Goal: Task Accomplishment & Management: Complete application form

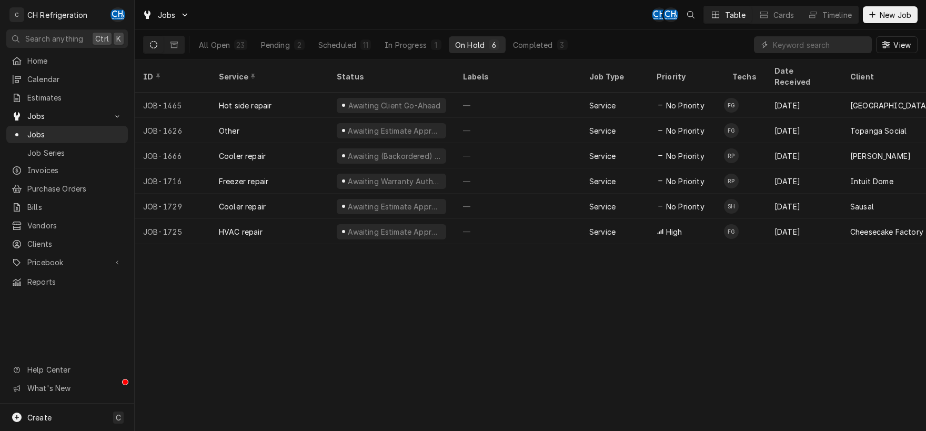
click at [477, 42] on div "On Hold" at bounding box center [469, 44] width 29 height 11
click at [413, 45] on div "In Progress" at bounding box center [406, 44] width 42 height 11
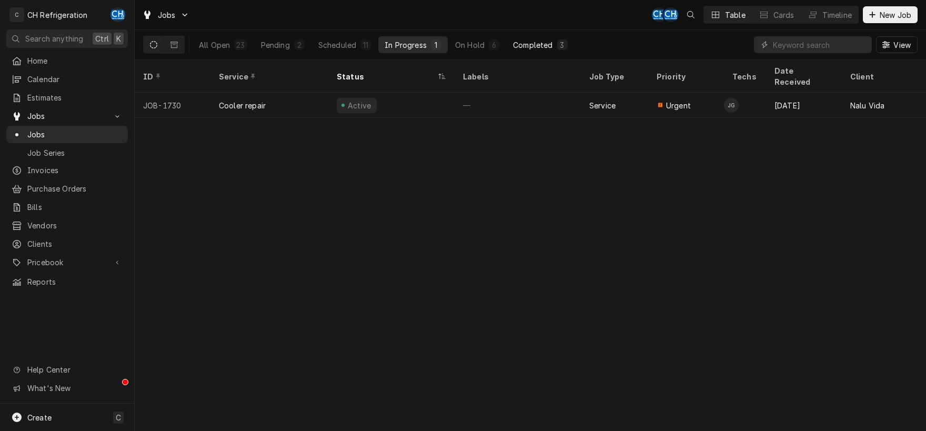
click at [507, 44] on button "Completed 3" at bounding box center [540, 44] width 67 height 17
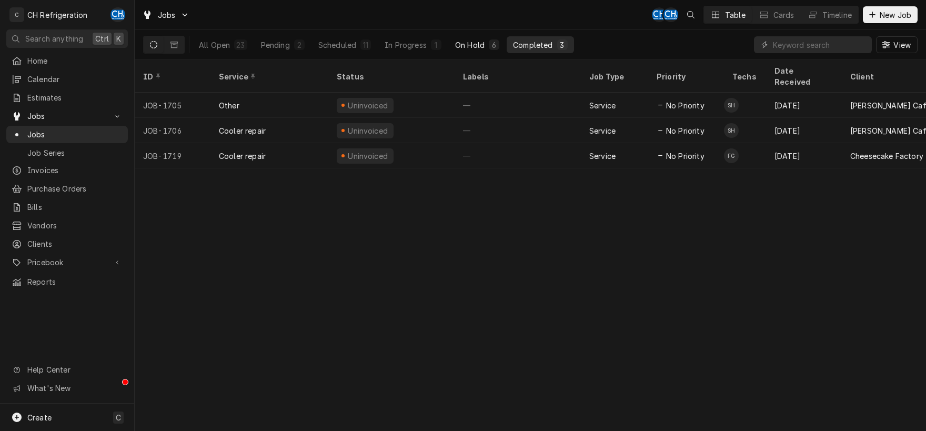
click at [481, 41] on div "On Hold" at bounding box center [469, 44] width 29 height 11
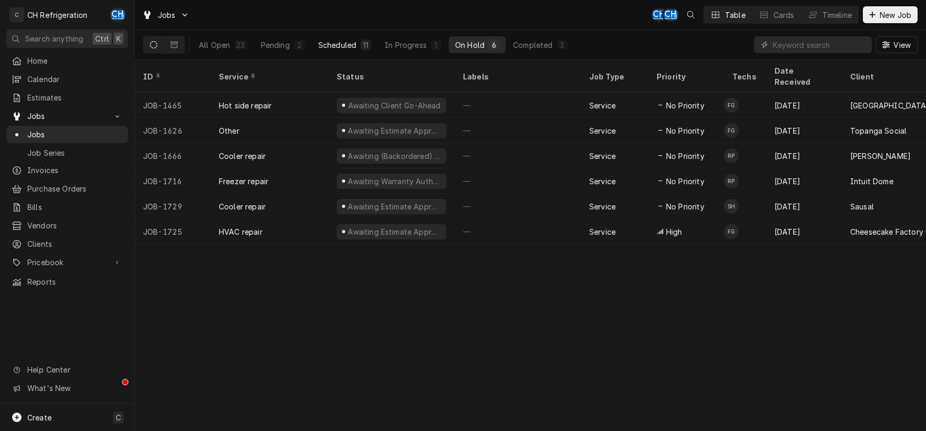
click at [345, 49] on div "Scheduled" at bounding box center [337, 44] width 38 height 11
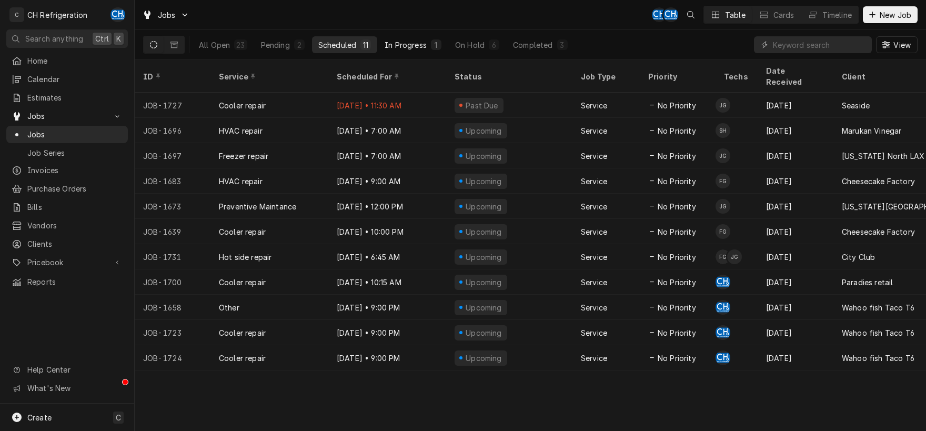
click at [395, 42] on div "In Progress" at bounding box center [406, 44] width 42 height 11
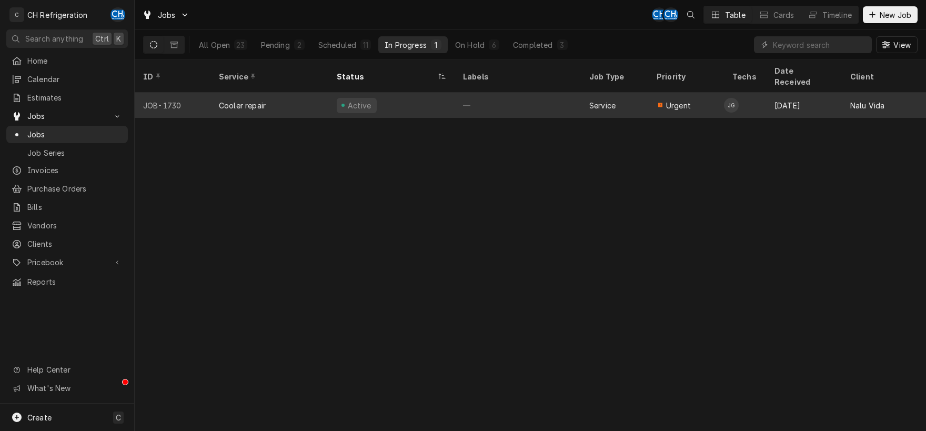
click at [420, 96] on div "Active" at bounding box center [391, 105] width 126 height 25
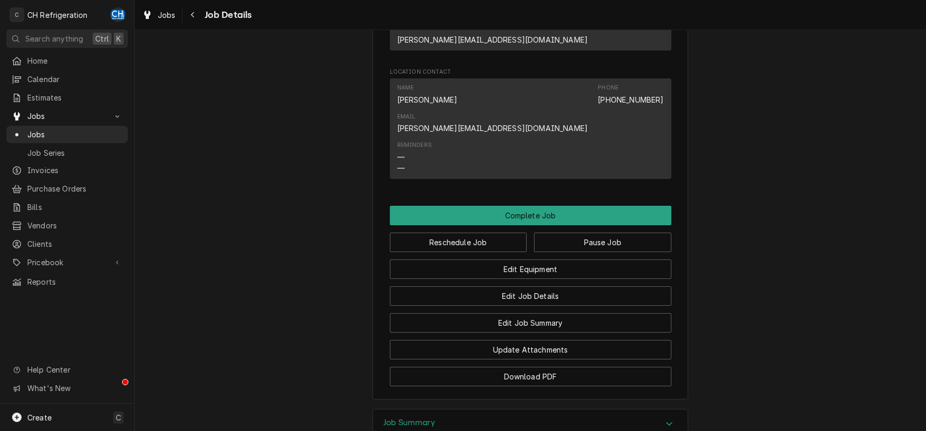
scroll to position [741, 0]
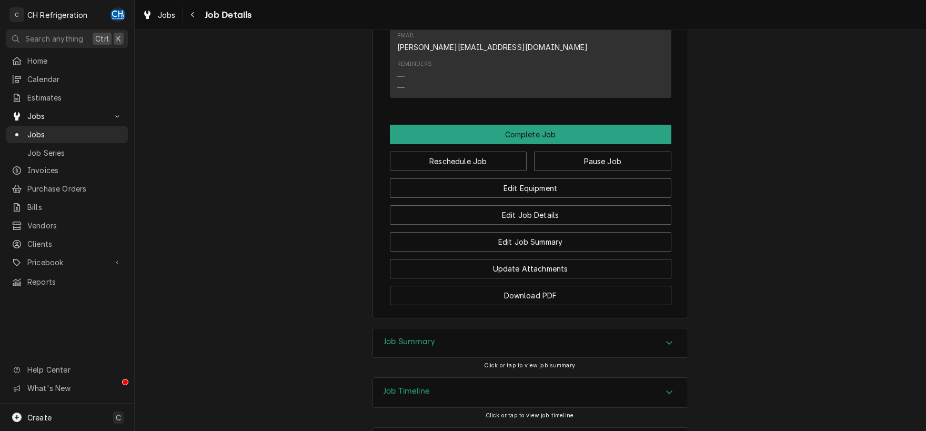
click at [663, 328] on div "Job Summary" at bounding box center [530, 342] width 315 height 29
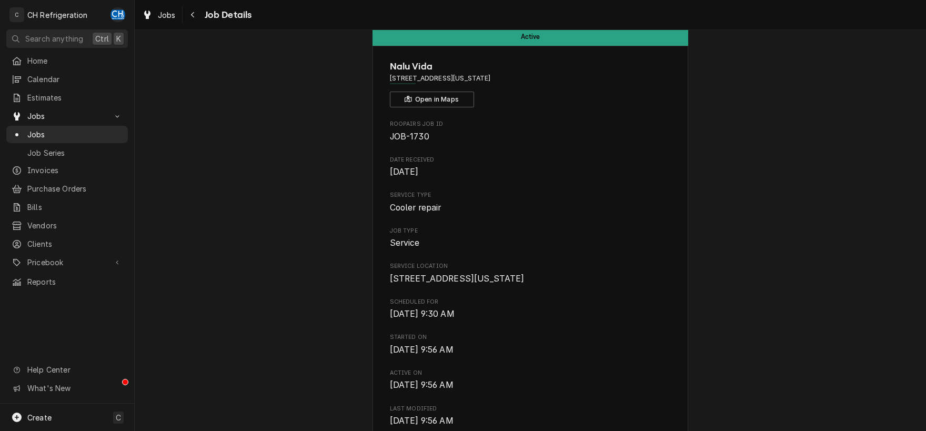
scroll to position [0, 0]
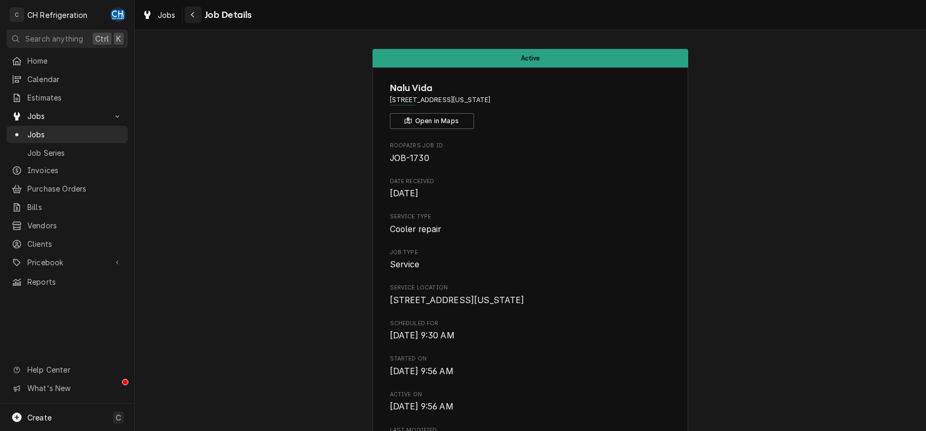
click at [195, 12] on div "Navigate back" at bounding box center [193, 14] width 11 height 11
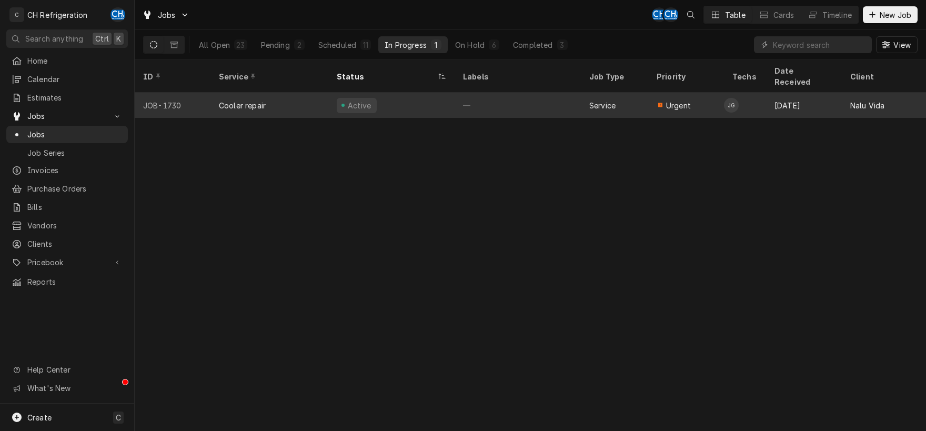
click at [497, 93] on div "—" at bounding box center [518, 105] width 126 height 25
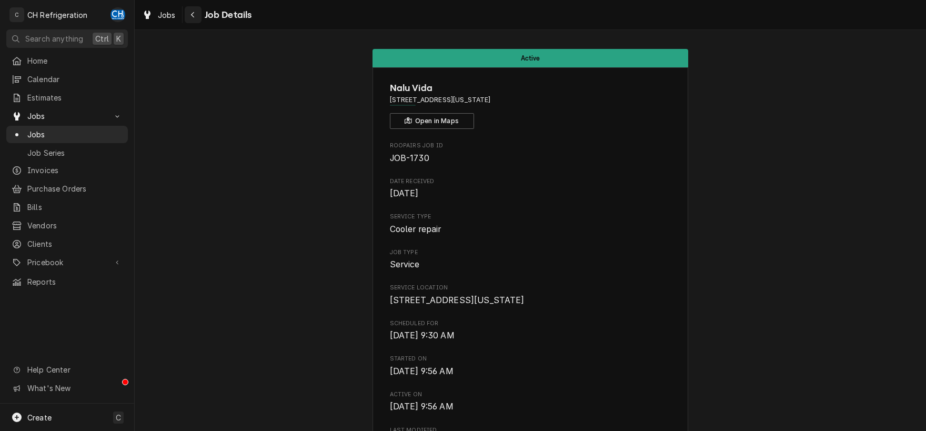
click at [197, 17] on div "Navigate back" at bounding box center [193, 14] width 11 height 11
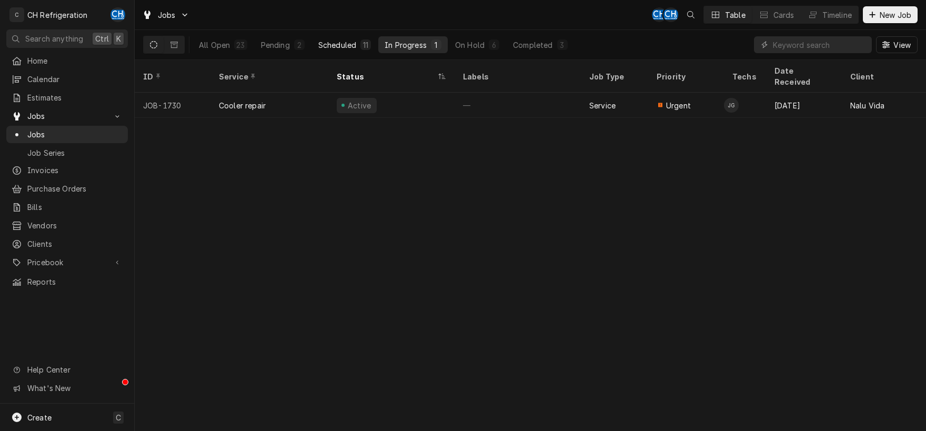
click at [325, 47] on div "Scheduled" at bounding box center [337, 44] width 38 height 11
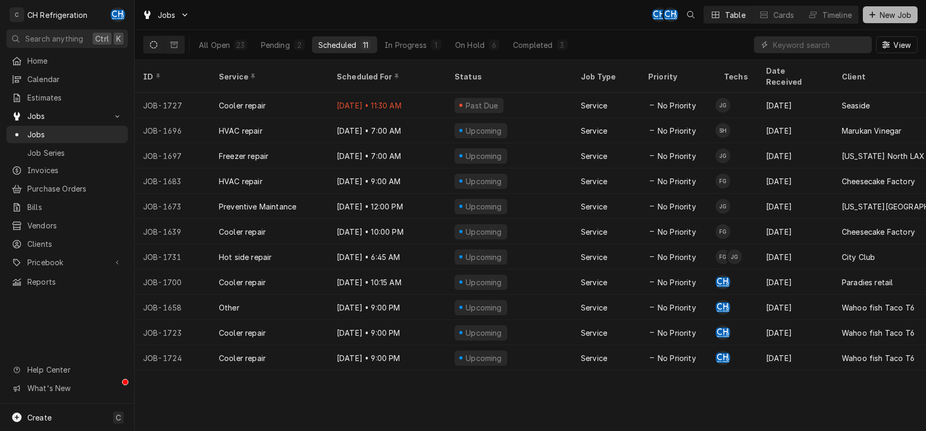
click at [870, 8] on button "New Job" at bounding box center [890, 14] width 55 height 17
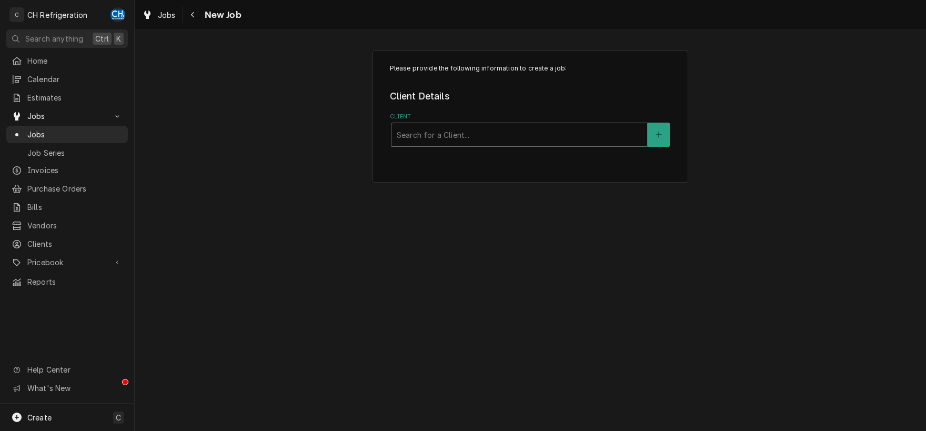
click at [585, 134] on div "Client" at bounding box center [519, 134] width 245 height 19
type input "nalu"
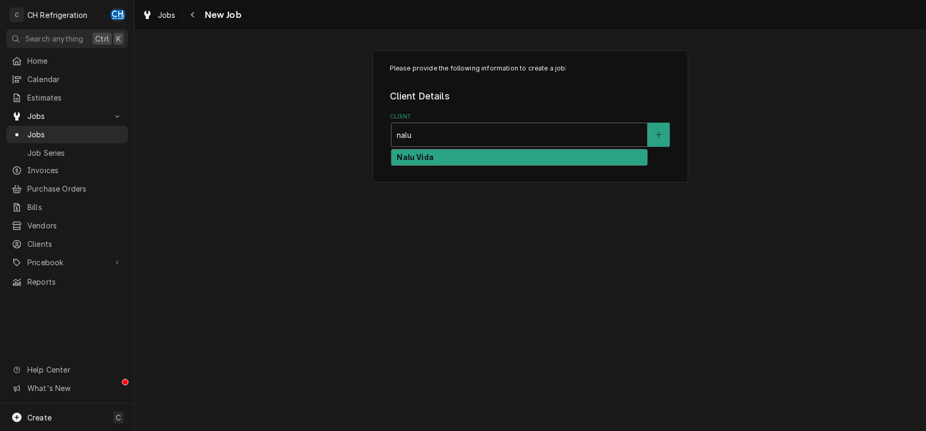
click at [524, 156] on div "Nalu Vida" at bounding box center [520, 157] width 256 height 16
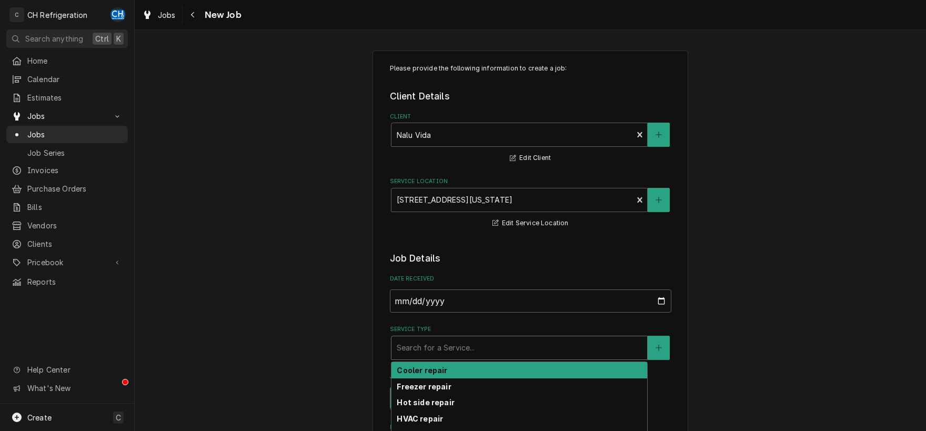
click at [543, 355] on div "Service Type" at bounding box center [519, 347] width 245 height 19
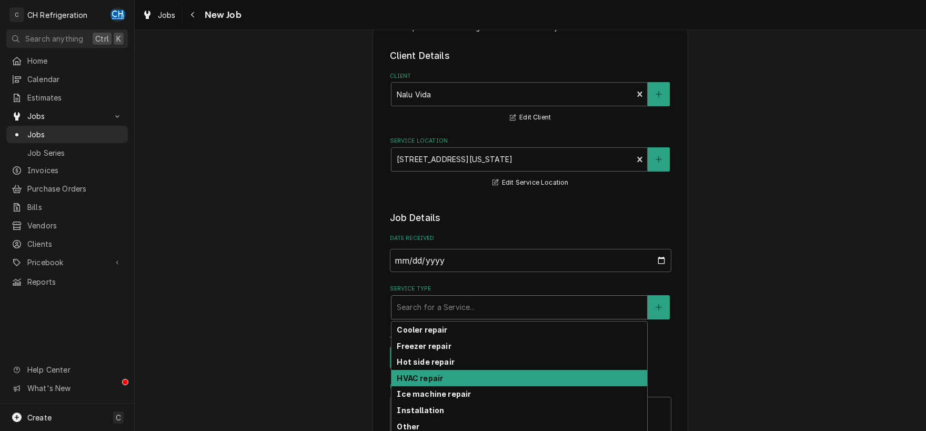
scroll to position [55, 0]
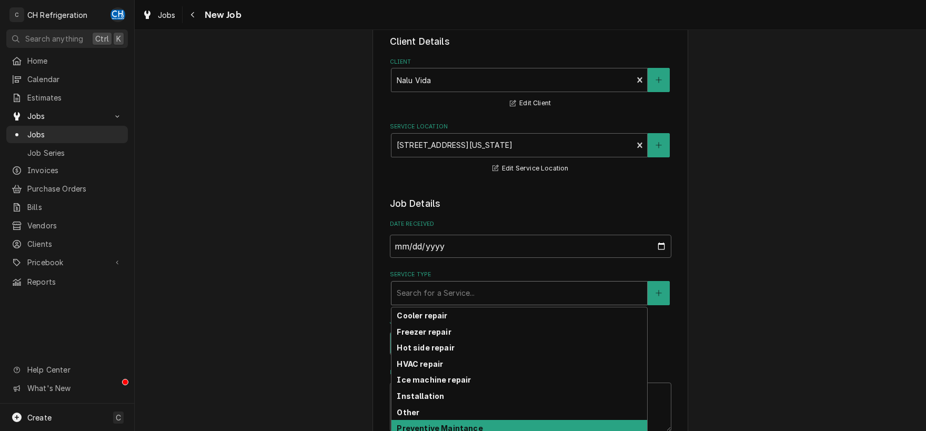
click at [495, 424] on div "Preventive Maintance" at bounding box center [520, 428] width 256 height 16
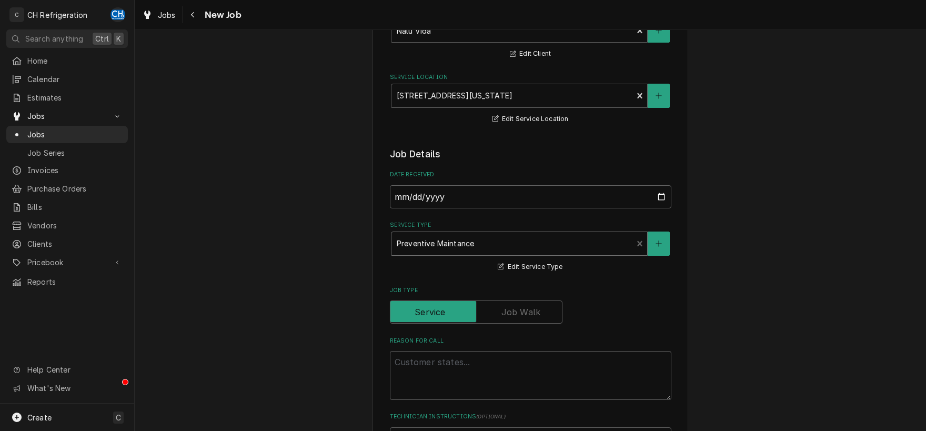
scroll to position [220, 0]
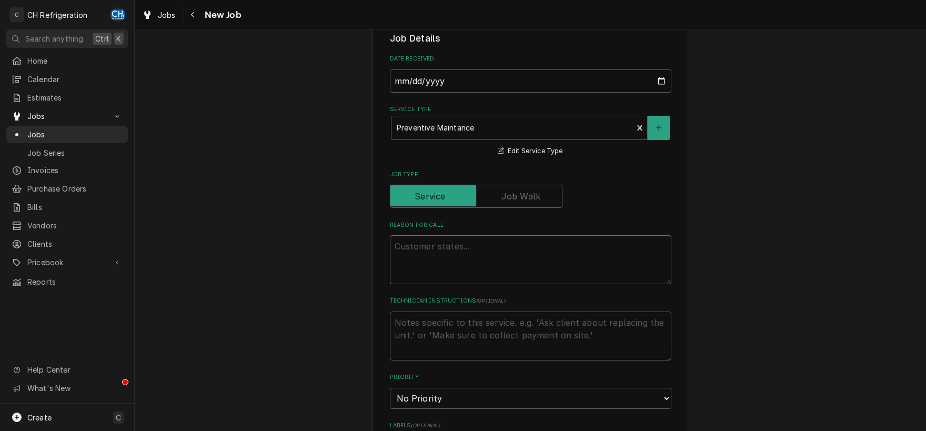
click at [446, 256] on textarea "Reason For Call" at bounding box center [531, 259] width 282 height 49
type textarea "x"
type textarea "A"
type textarea "x"
type textarea "As"
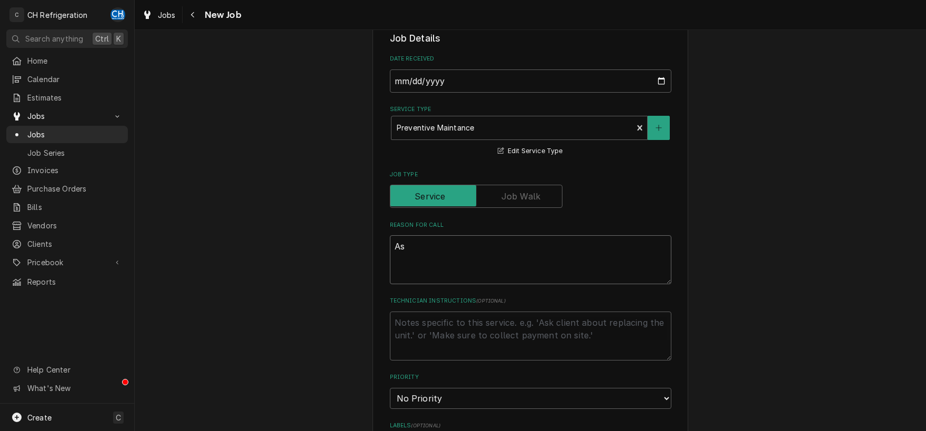
type textarea "x"
type textarea "Ass"
type textarea "x"
type textarea "Asse"
type textarea "x"
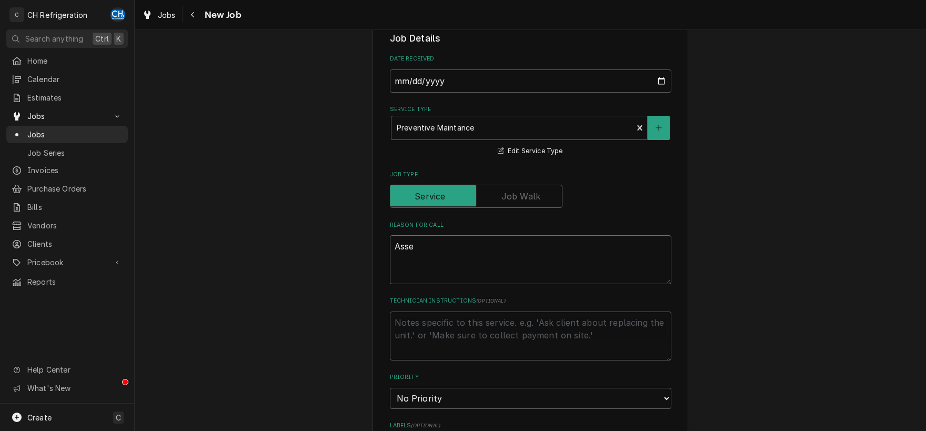
type textarea "Asses"
type textarea "x"
type textarea "Assess"
type textarea "x"
type textarea "Assess"
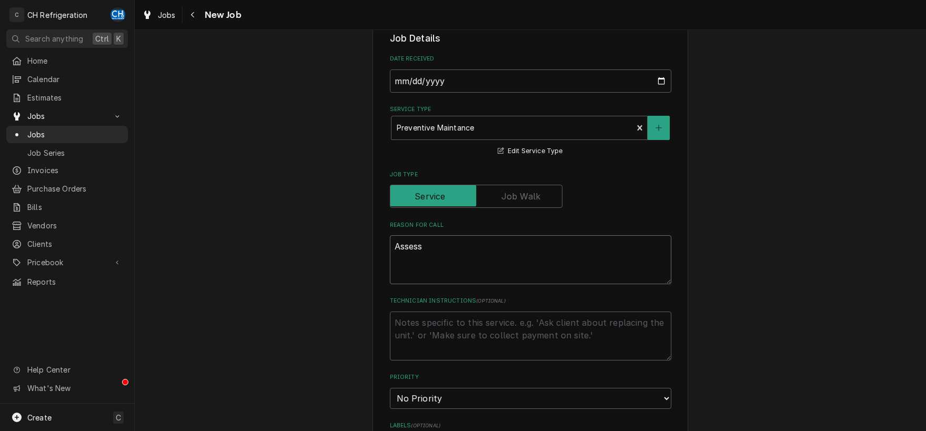
type textarea "x"
type textarea "Assess a"
type textarea "x"
type textarea "Assess al"
type textarea "x"
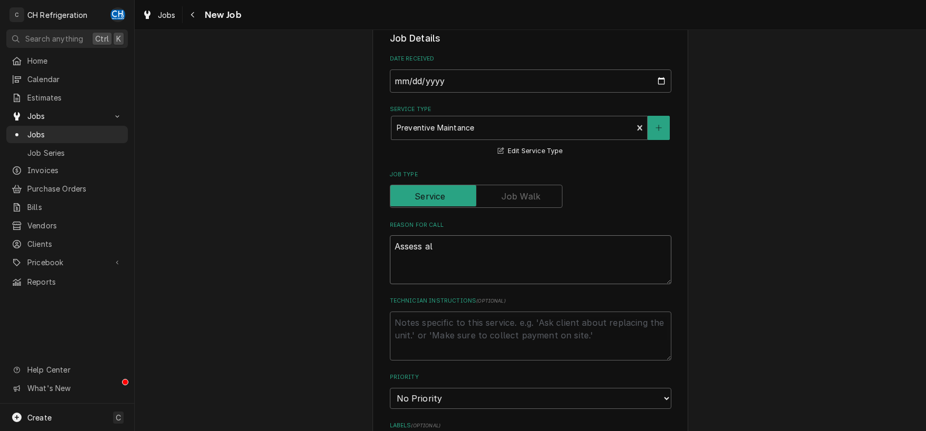
type textarea "Assess all"
type textarea "x"
type textarea "Assess all"
type textarea "x"
type textarea "Assess all r"
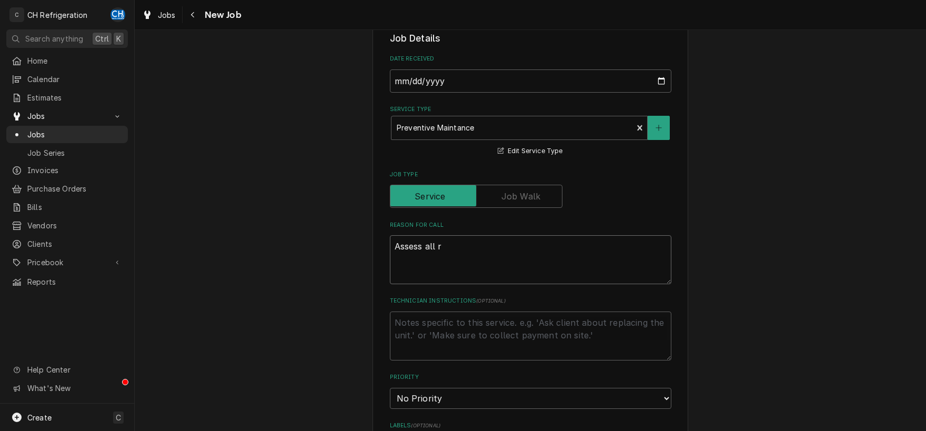
type textarea "x"
type textarea "Assess all re"
type textarea "x"
type textarea "Assess all rel"
type textarea "x"
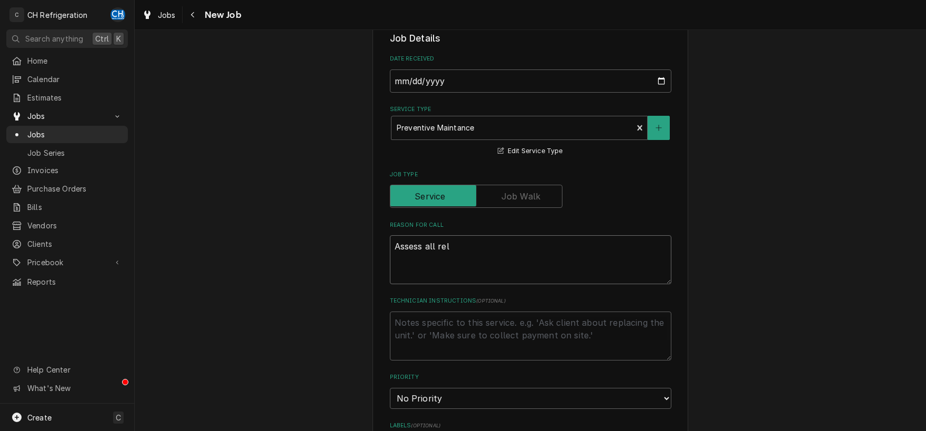
type textarea "Assess all rela"
type textarea "x"
type textarea "Assess all rel"
type textarea "x"
type textarea "Assess all re"
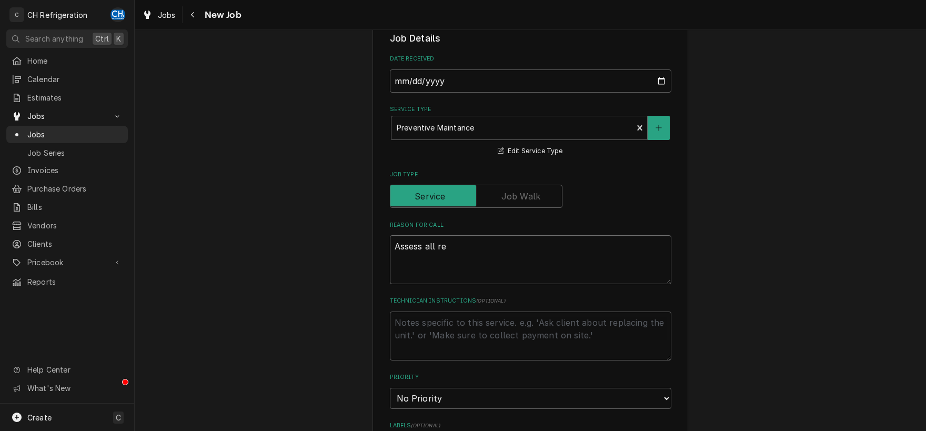
type textarea "x"
type textarea "Assess all r"
type textarea "x"
type textarea "Assess all"
type textarea "x"
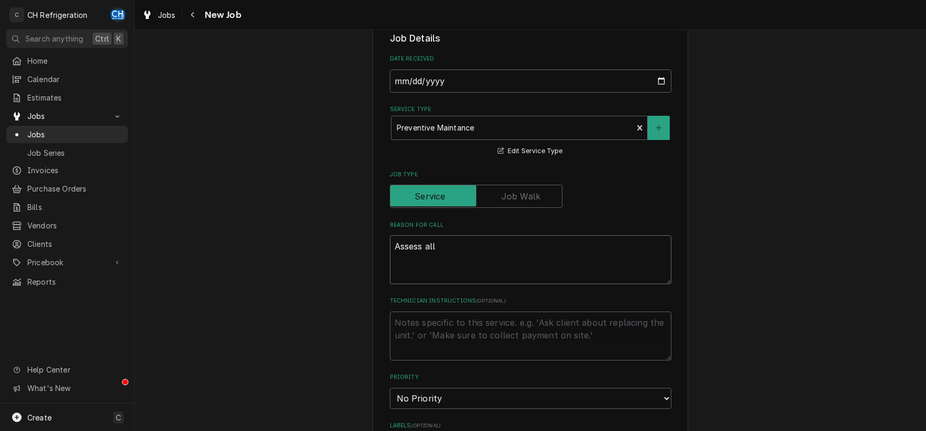
type textarea "Assess all e"
type textarea "x"
type textarea "Assess all eq"
type textarea "x"
type textarea "Assess all equ"
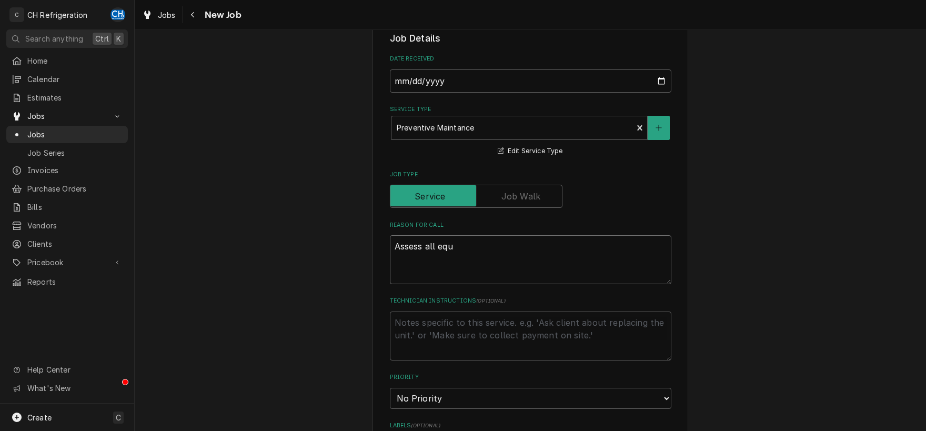
type textarea "x"
type textarea "Assess all equip"
type textarea "x"
type textarea "Assess all equipm"
type textarea "x"
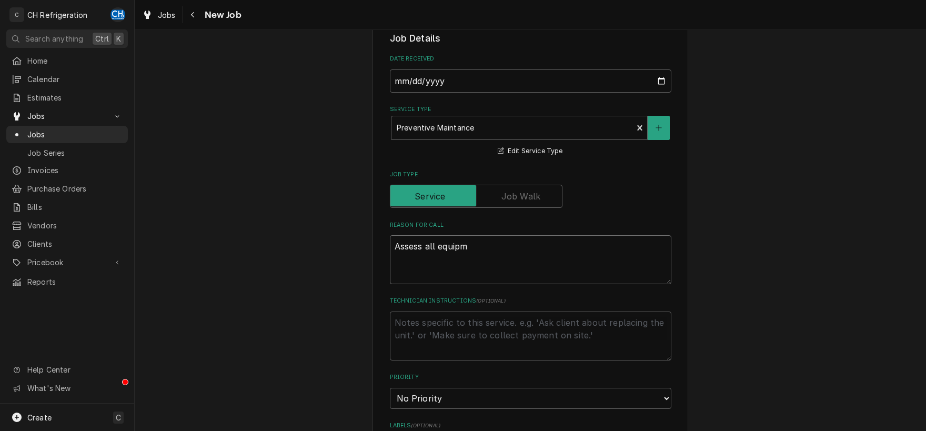
type textarea "Assess all equipme"
type textarea "x"
type textarea "Assess all equipme"
type textarea "x"
type textarea "Assess all equipme n"
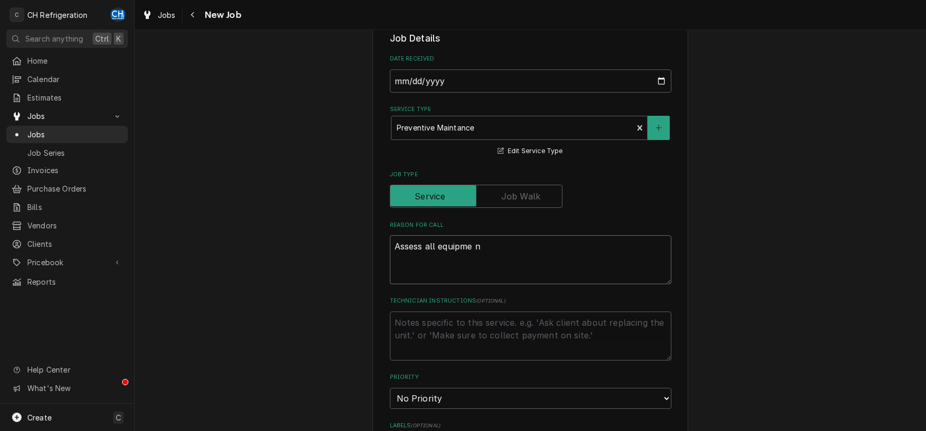
type textarea "x"
type textarea "Assess all equipme nt"
type textarea "x"
type textarea "Assess all equipme n"
type textarea "x"
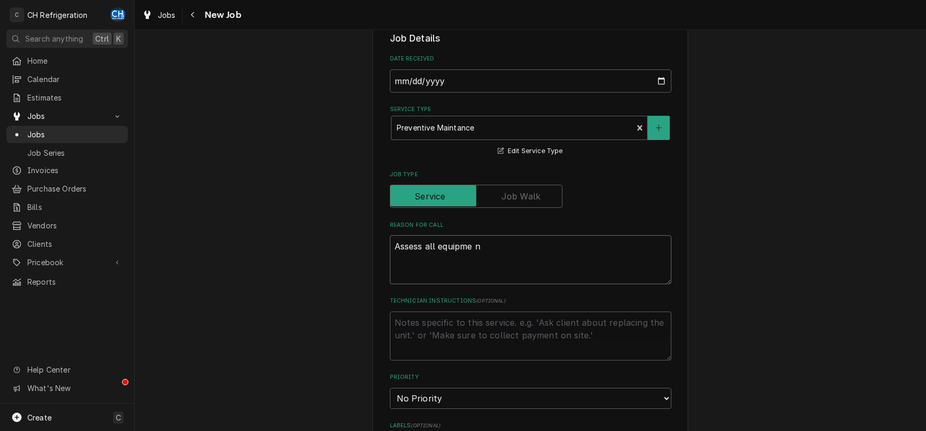
type textarea "Assess all equipme"
type textarea "x"
type textarea "Assess all equipme"
type textarea "x"
type textarea "Assess all equipment"
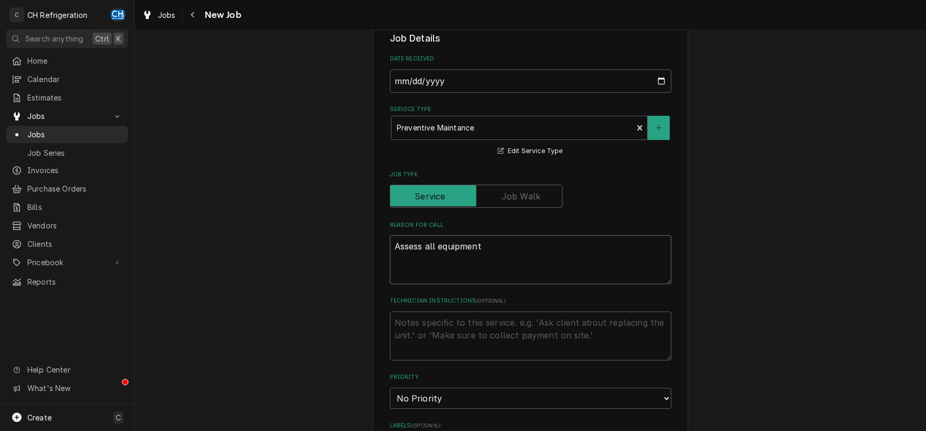
type textarea "x"
type textarea "Assess all equipment"
type textarea "x"
type textarea "Assess all equipment C"
type textarea "x"
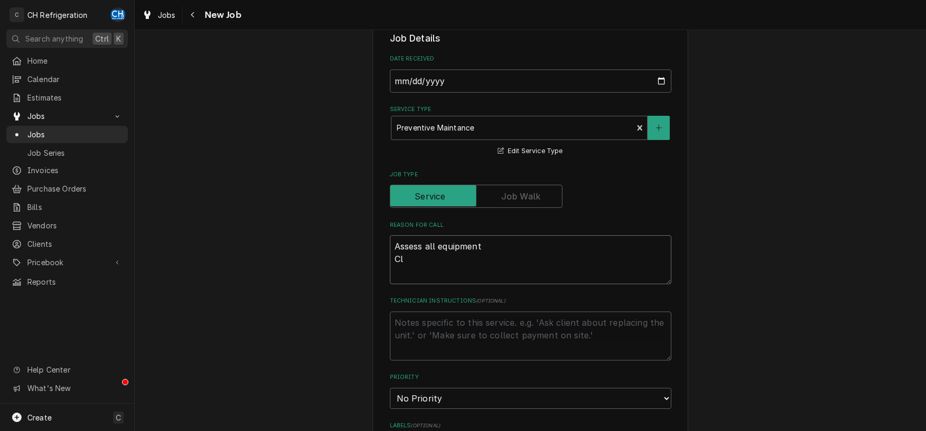
type textarea "Assess all equipment Cle"
type textarea "x"
type textarea "Assess all equipment Clea"
type textarea "x"
type textarea "Assess all equipment Clean"
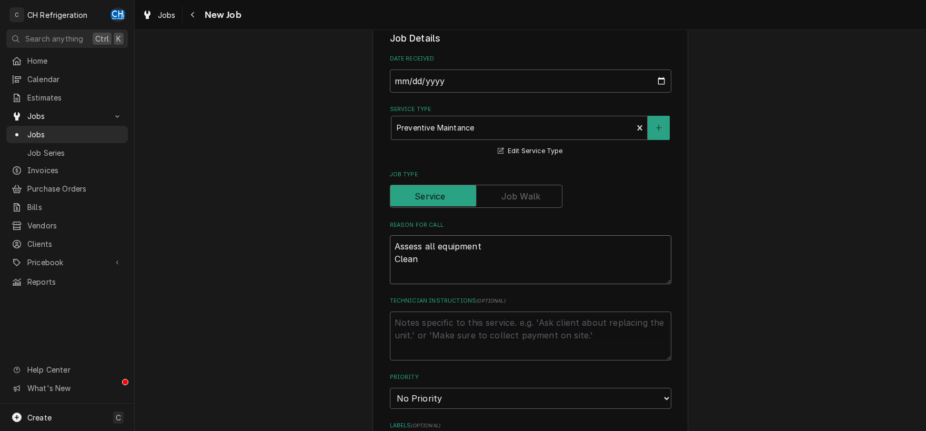
type textarea "x"
type textarea "Assess all equipment Clean"
type textarea "x"
type textarea "Assess all equipment Clean c"
type textarea "x"
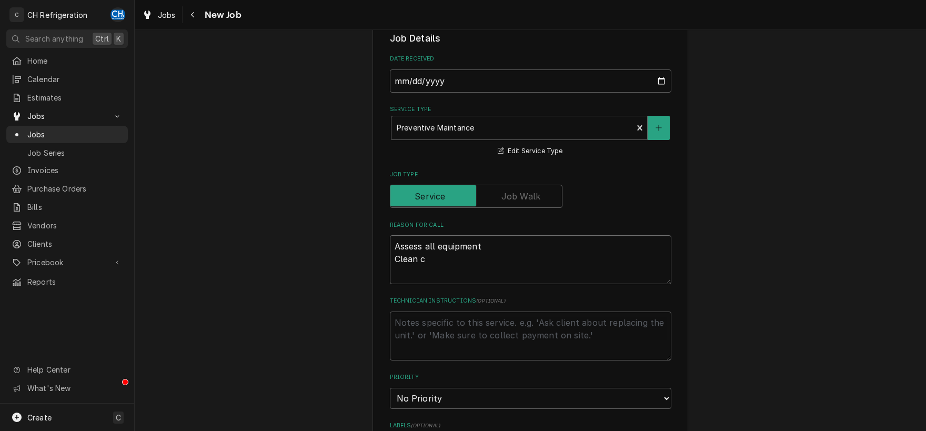
type textarea "Assess all equipment Clean co"
type textarea "x"
type textarea "Assess all equipment Clean coi"
type textarea "x"
type textarea "Assess all equipment Clean coil"
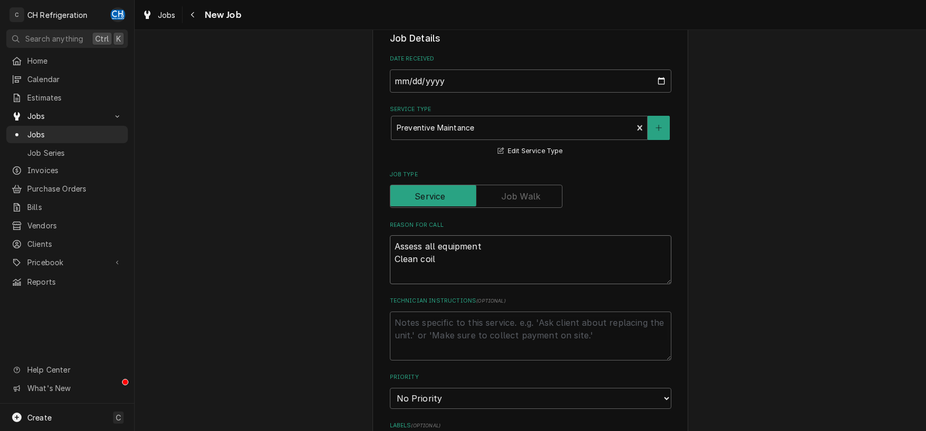
type textarea "x"
type textarea "Assess all equipment Clean coils"
type textarea "x"
type textarea "Assess all equipment Clean coils"
click at [495, 335] on textarea "Technician Instructions ( optional )" at bounding box center [531, 336] width 282 height 49
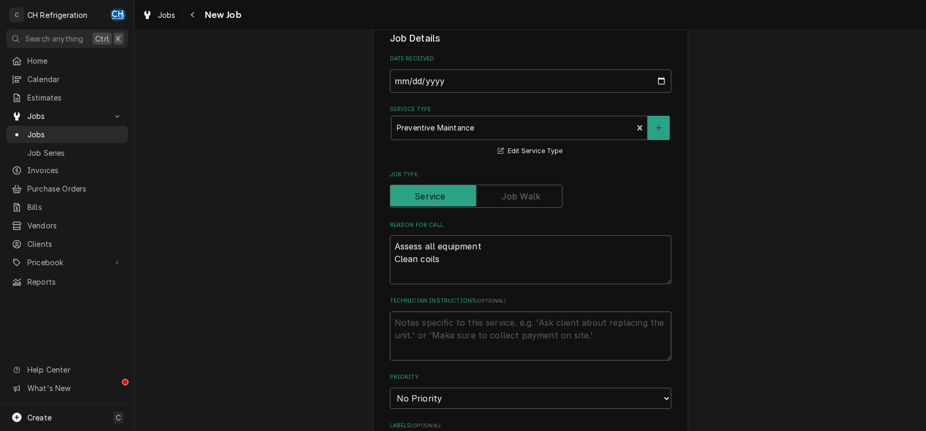
type textarea "x"
type textarea "Br"
type textarea "x"
type textarea "Bri"
type textarea "x"
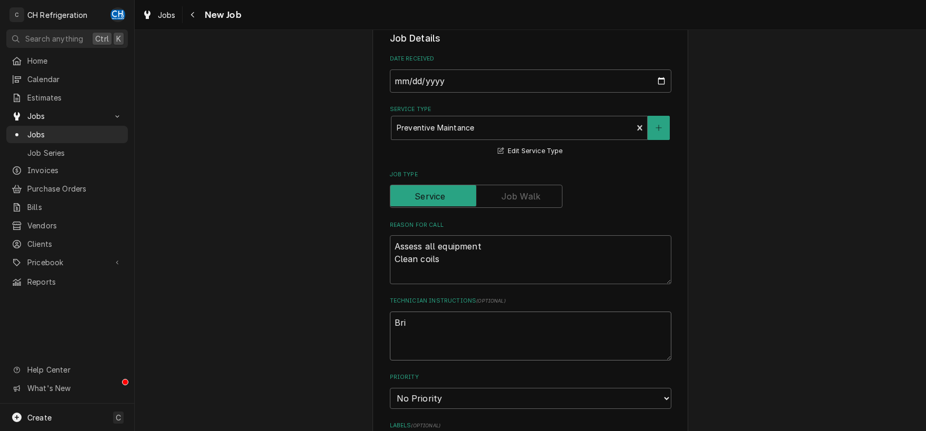
type textarea "Brin"
type textarea "x"
type textarea "Bring"
type textarea "x"
type textarea "Bring"
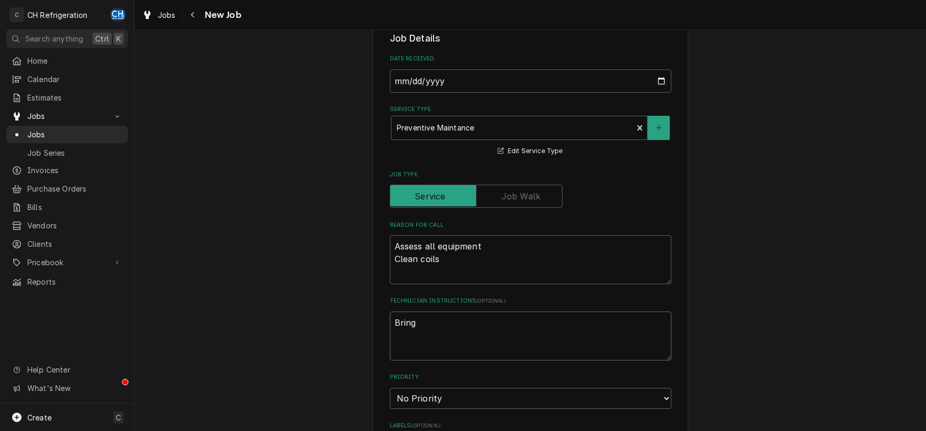
type textarea "x"
type textarea "Bring a"
type textarea "x"
type textarea "Bring an"
type textarea "x"
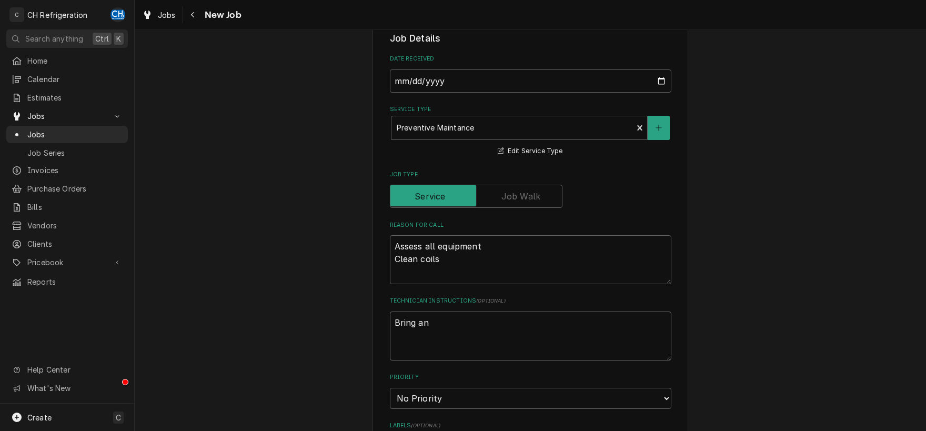
type textarea "Bring an"
type textarea "x"
type textarea "Bring an e"
type textarea "x"
type textarea "Bring an ex"
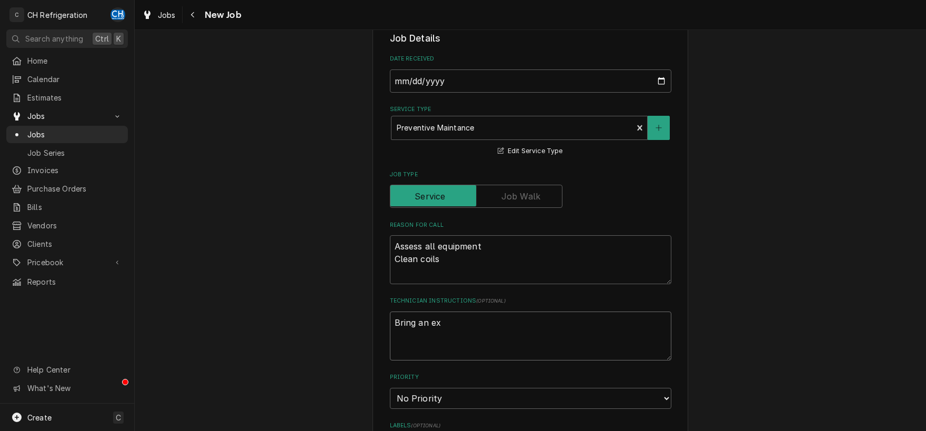
type textarea "x"
type textarea "Bring an ext"
type textarea "x"
type textarea "Bring an exten"
type textarea "x"
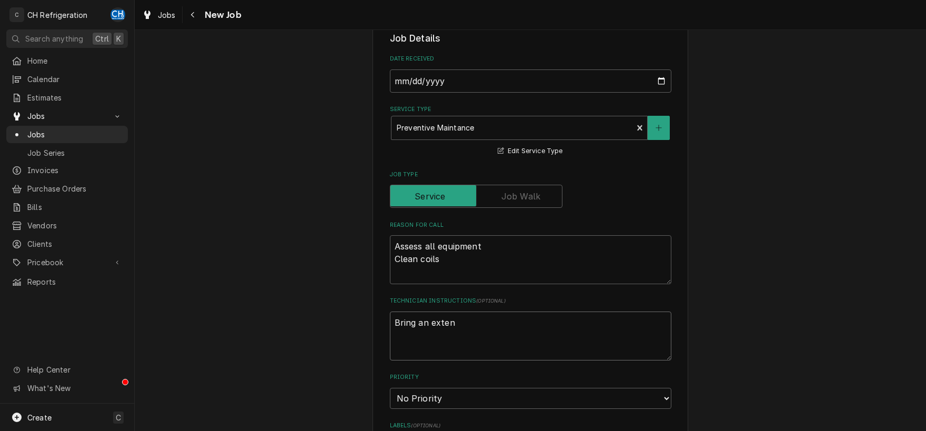
type textarea "Bring an extens"
type textarea "x"
type textarea "Bring an extensi"
type textarea "x"
type textarea "Bring an extensio"
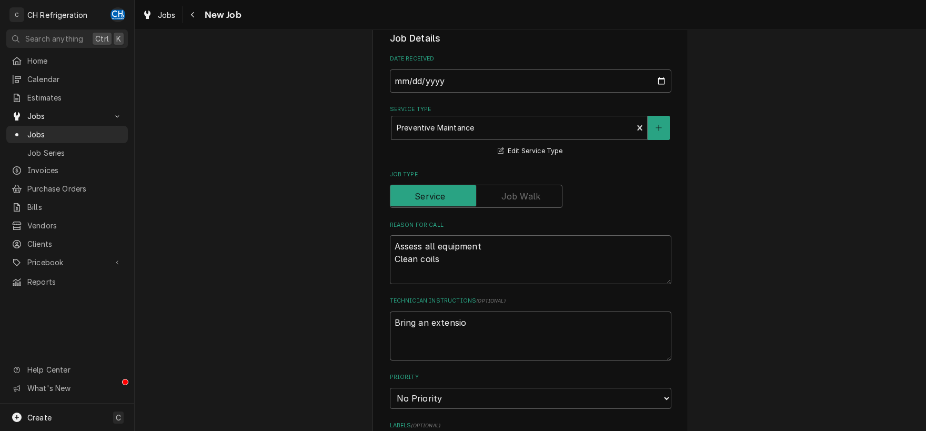
type textarea "x"
type textarea "Bring an extension"
type textarea "x"
type textarea "Bring an extension"
type textarea "x"
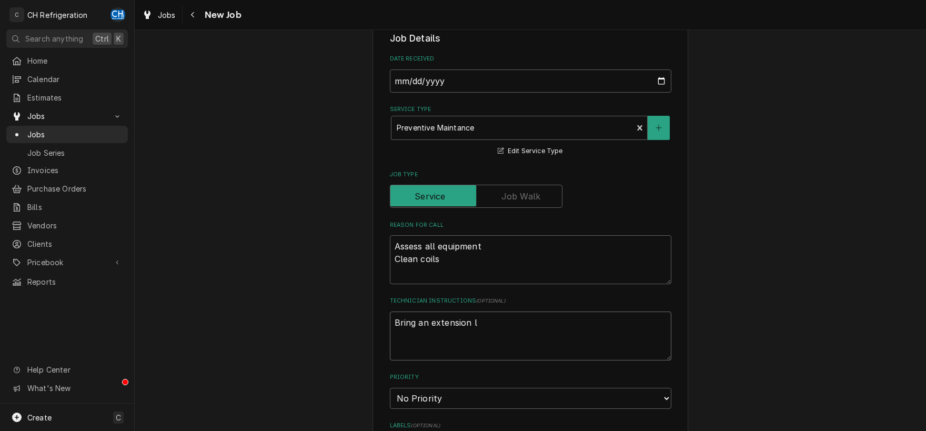
type textarea "Bring an extension la"
type textarea "x"
type textarea "Bring an extension lad"
type textarea "x"
type textarea "Bring an extension ladde"
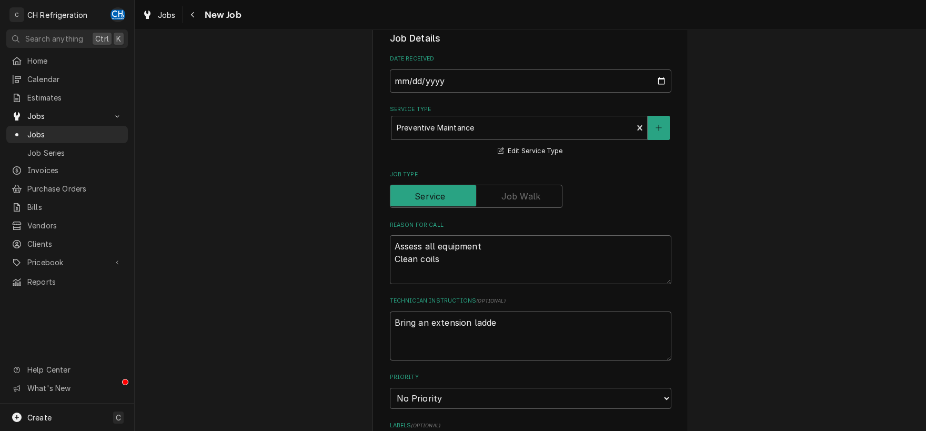
type textarea "x"
type textarea "Bring an extension ladder"
type textarea "x"
type textarea "Bring an extension ladder"
type textarea "x"
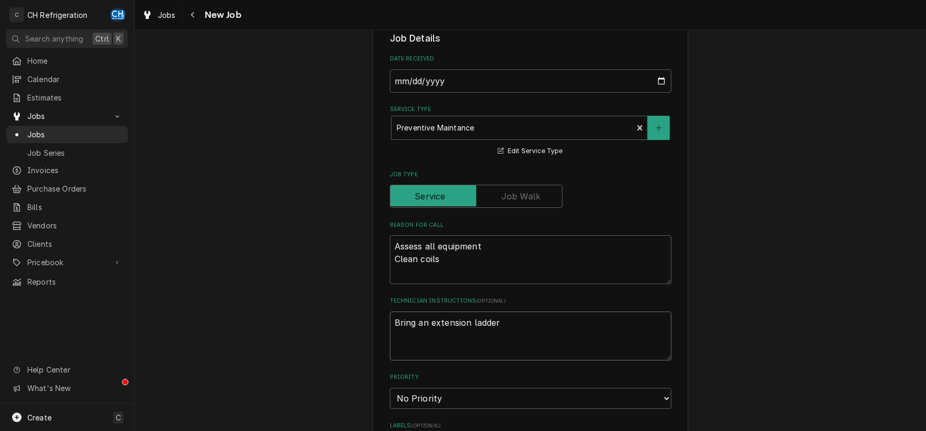
type textarea "Bring an extension ladder -"
type textarea "x"
type textarea "Bring an extension ladder -"
type textarea "x"
type textarea "Bring an extension ladder - t"
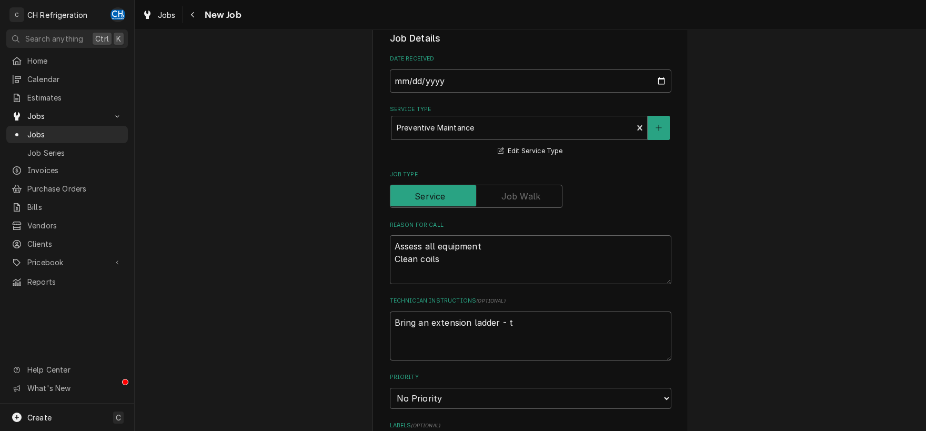
type textarea "x"
type textarea "Bring an extension ladder - th"
type textarea "x"
type textarea "Bring an extension ladder - the"
type textarea "x"
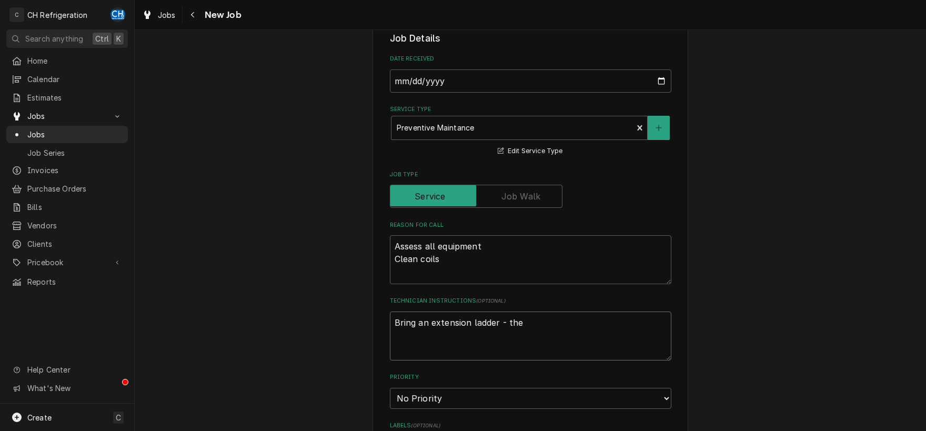
type textarea "Bring an extension ladder - the"
type textarea "x"
type textarea "Bring an extension ladder - the o"
type textarea "x"
type textarea "Bring an extension ladder - the on"
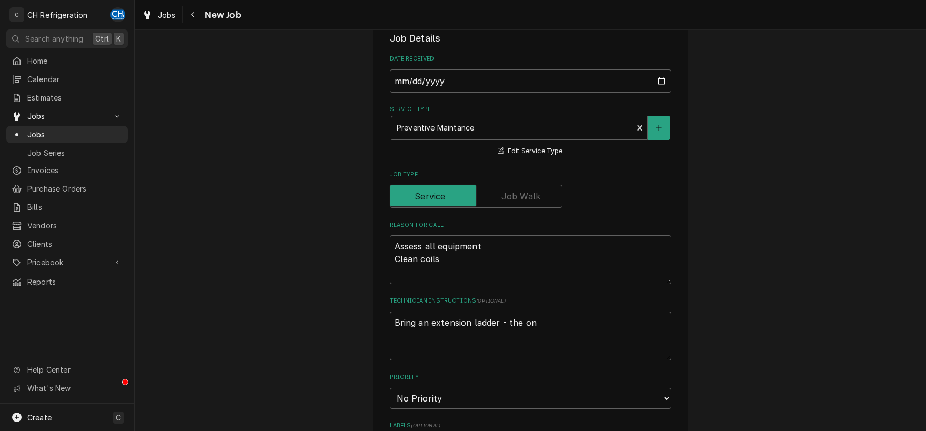
type textarea "x"
type textarea "Bring an extension ladder - the one"
type textarea "x"
type textarea "Bring an extension ladder - the on"
type textarea "x"
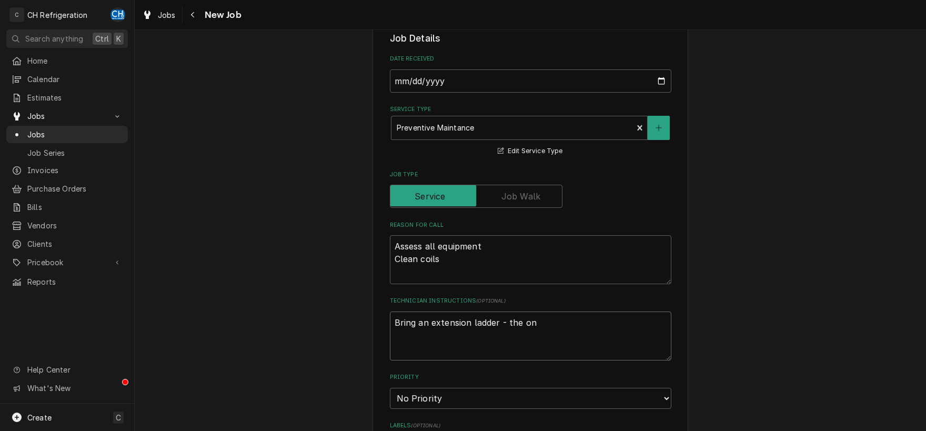
type textarea "Bring an extension ladder - the o"
type textarea "x"
type textarea "Bring an extension ladder - the"
type textarea "x"
type textarea "Bring an extension ladder - the"
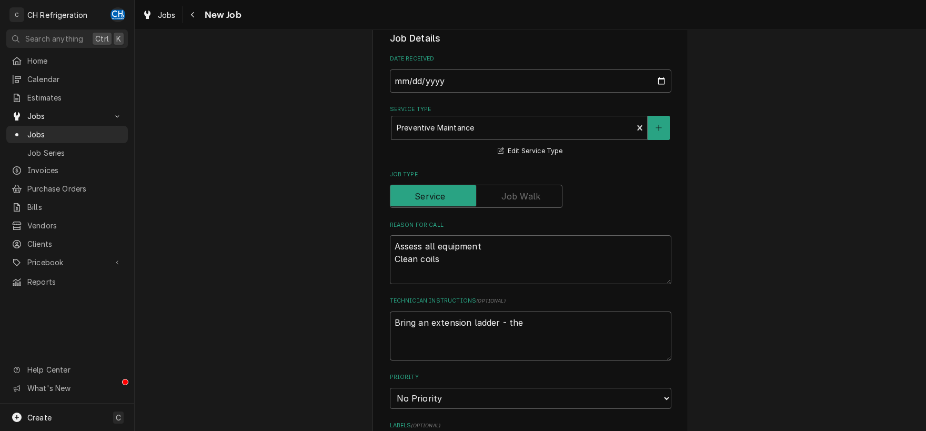
type textarea "x"
type textarea "Bring an extension ladder - th"
type textarea "x"
type textarea "Bring an extension ladder - t"
type textarea "x"
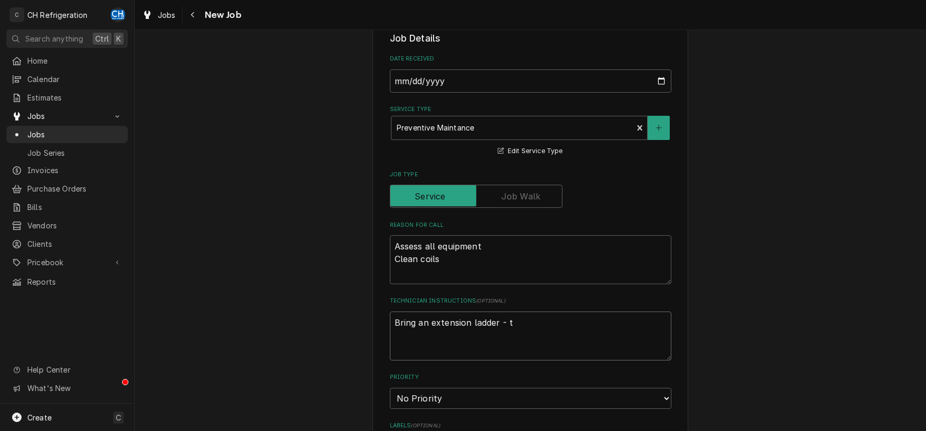
type textarea "Bring an extension ladder -"
type textarea "x"
type textarea "Bring an extension ladder -"
type textarea "x"
type textarea "Bring an extension ladder"
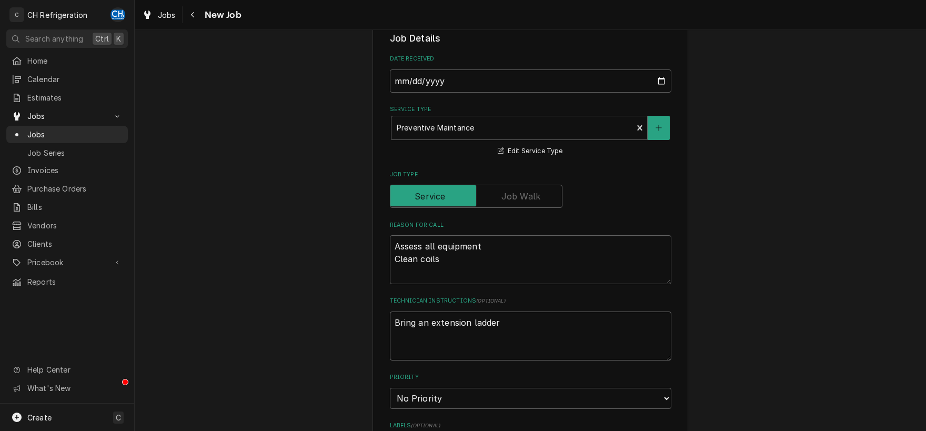
type textarea "x"
type textarea "Bring an extension ladder"
type textarea "x"
type textarea "Bring an extension ladder"
type textarea "x"
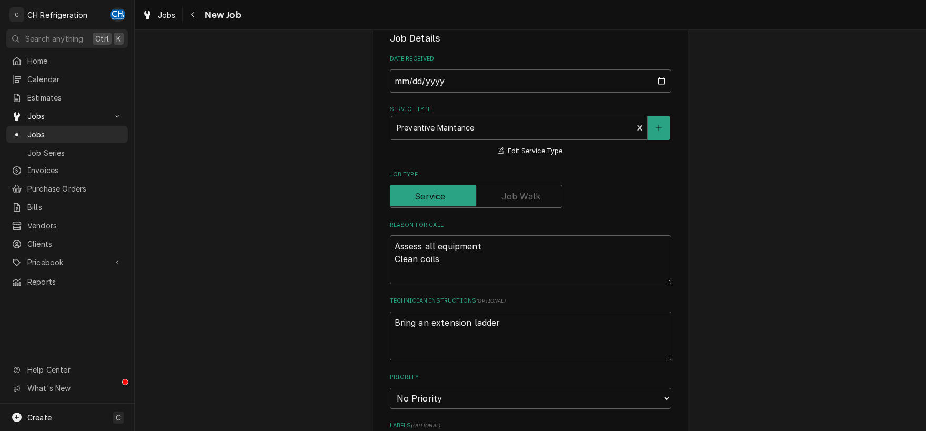
type textarea "Bring an extension ladder G"
type textarea "x"
type textarea "Bring an extension ladder Ge"
type textarea "x"
type textarea "Bring an extension ladder Get"
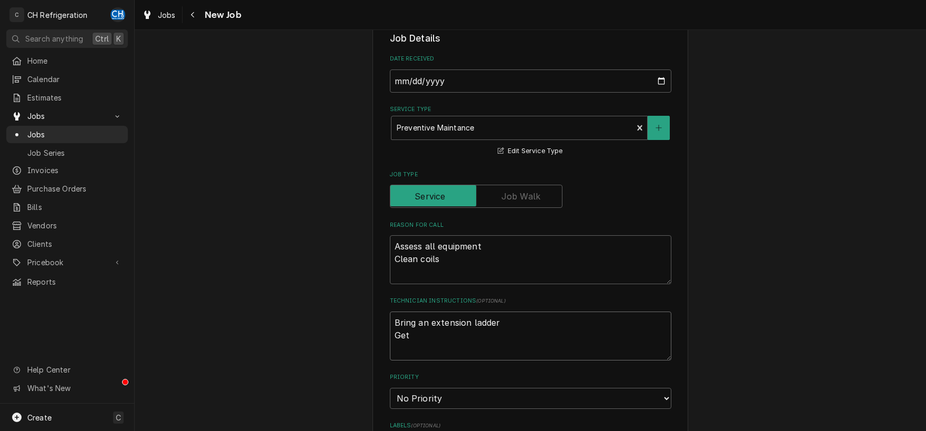
type textarea "x"
type textarea "Bring an extension ladder Get"
type textarea "x"
type textarea "Bring an extension ladder Get p"
type textarea "x"
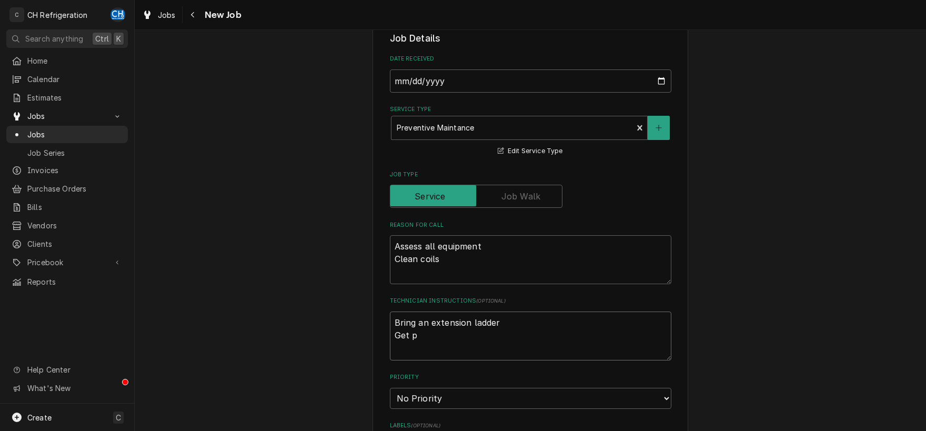
type textarea "Bring an extension ladder Get pi"
type textarea "x"
type textarea "Bring an extension ladder Get pic"
type textarea "x"
type textarea "Bring an extension ladder Get pict"
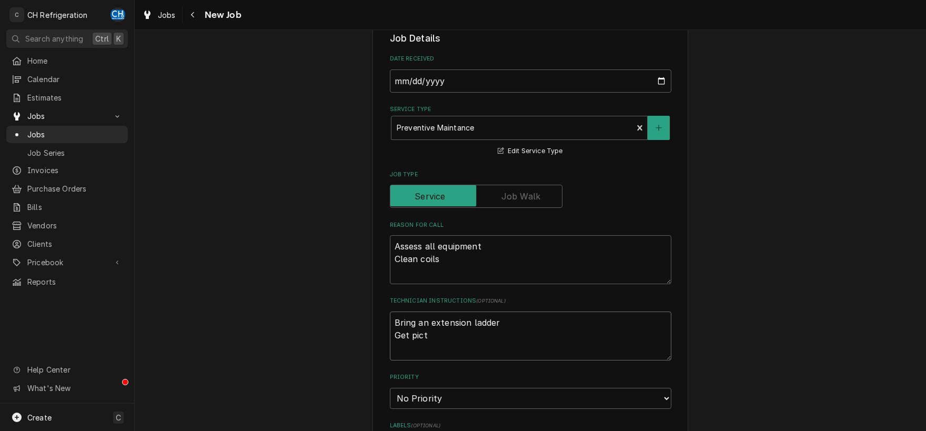
type textarea "x"
type textarea "Bring an extension ladder Get pictu"
type textarea "x"
type textarea "Bring an extension ladder Get pictur"
type textarea "x"
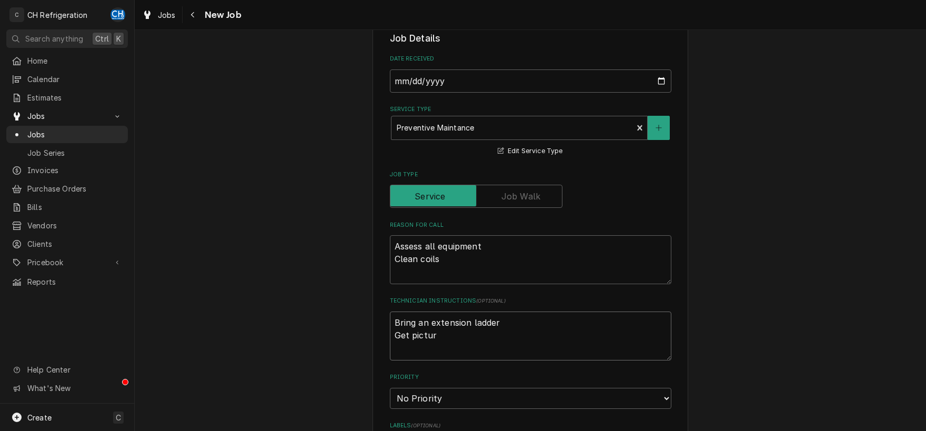
type textarea "Bring an extension ladder Get picture"
type textarea "x"
type textarea "Bring an extension ladder Get picturew"
type textarea "x"
type textarea "Bring an extension ladder Get picturews"
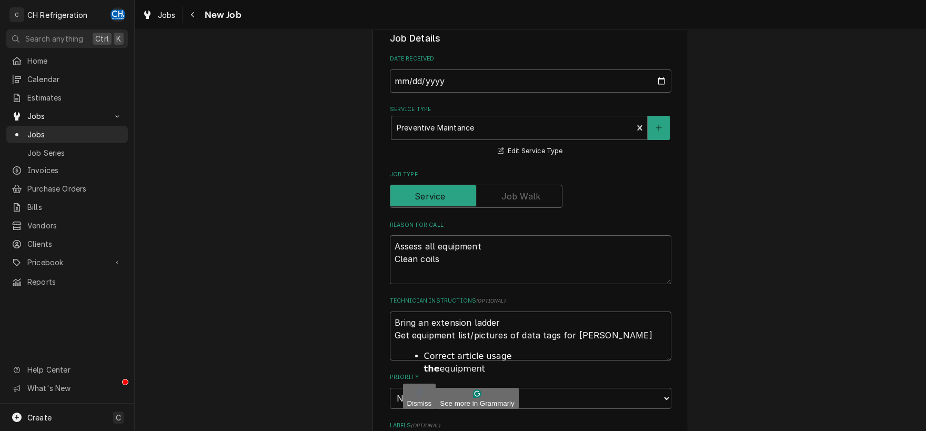
click at [414, 335] on textarea "Bring an extension ladder Get equipment list/pictures of data tags for Angie" at bounding box center [531, 336] width 282 height 49
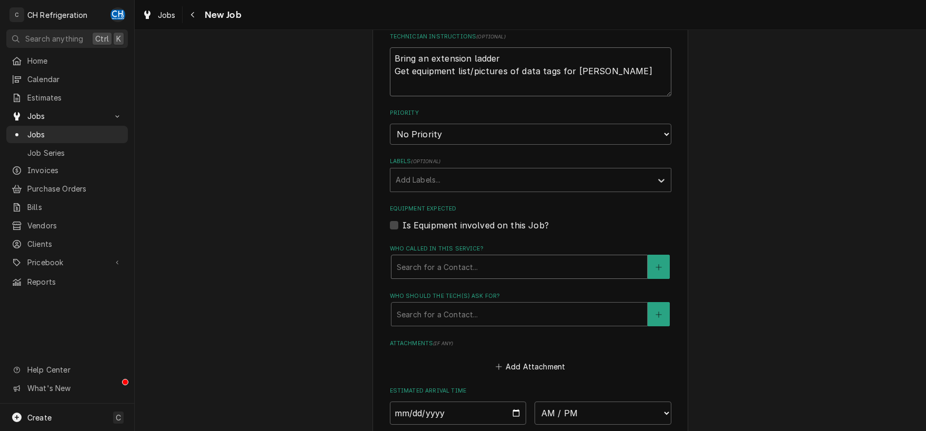
scroll to position [0, 0]
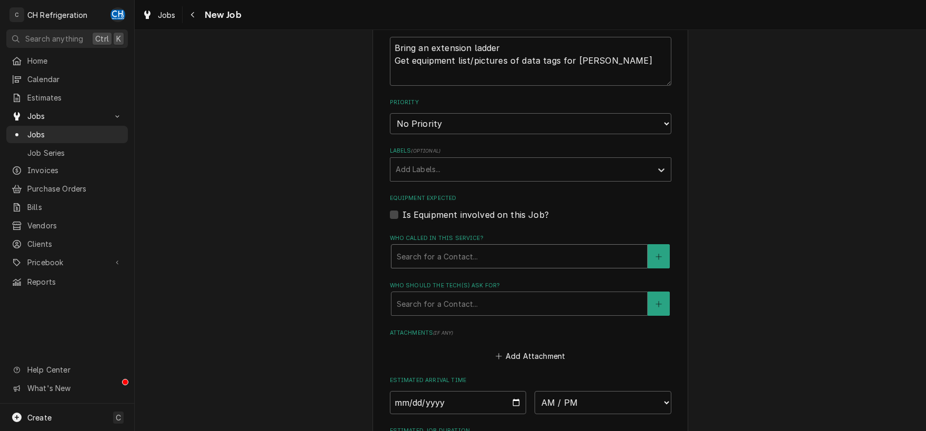
click at [562, 262] on div "Who called in this service?" at bounding box center [519, 256] width 245 height 19
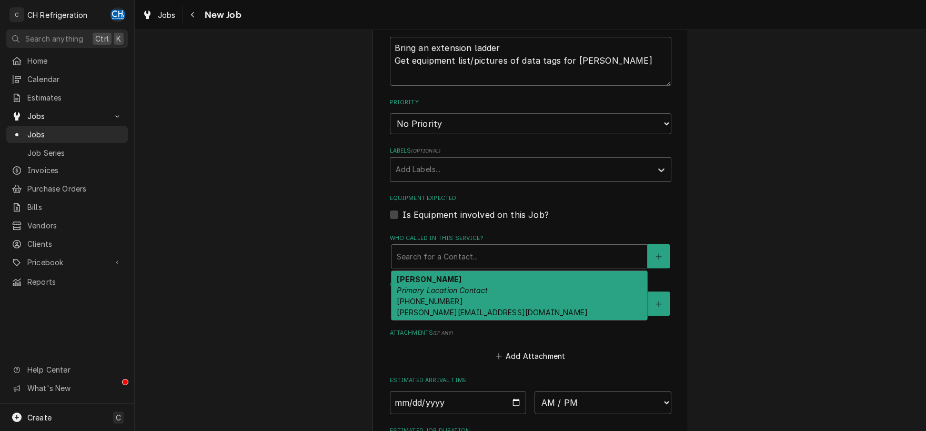
click at [542, 295] on div "Gilbert Primary Location Contact (323) 243-6140 justin@momsaidyes.live" at bounding box center [520, 295] width 256 height 49
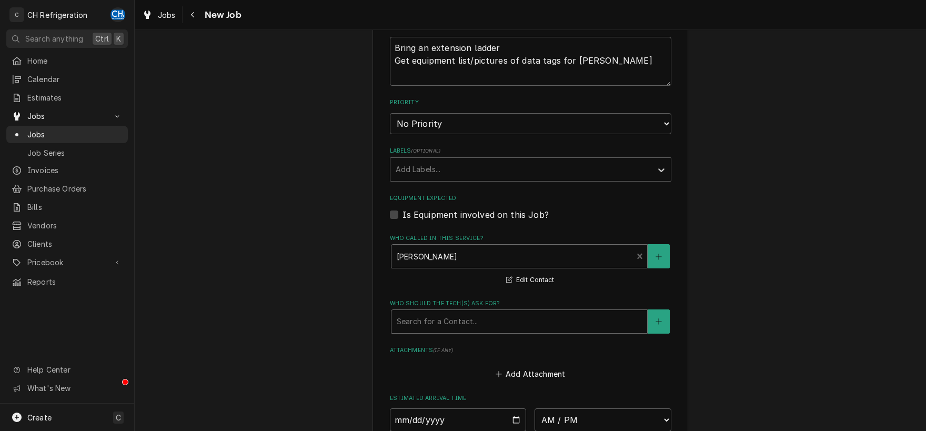
click at [527, 322] on div "Who should the tech(s) ask for?" at bounding box center [519, 321] width 245 height 19
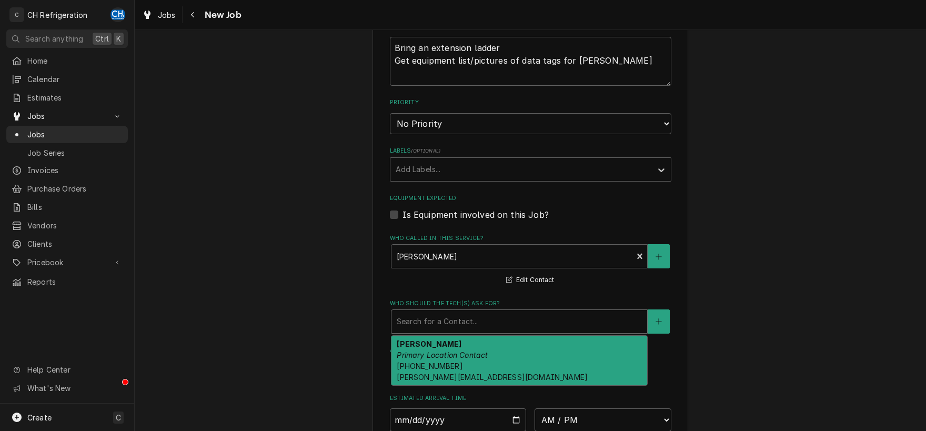
click at [513, 364] on div "Gilbert Primary Location Contact (323) 243-6140 justin@momsaidyes.live" at bounding box center [520, 360] width 256 height 49
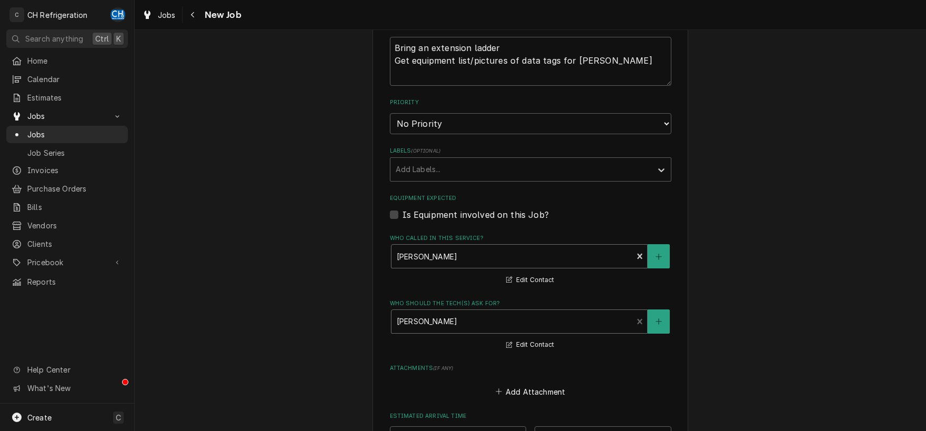
scroll to position [700, 0]
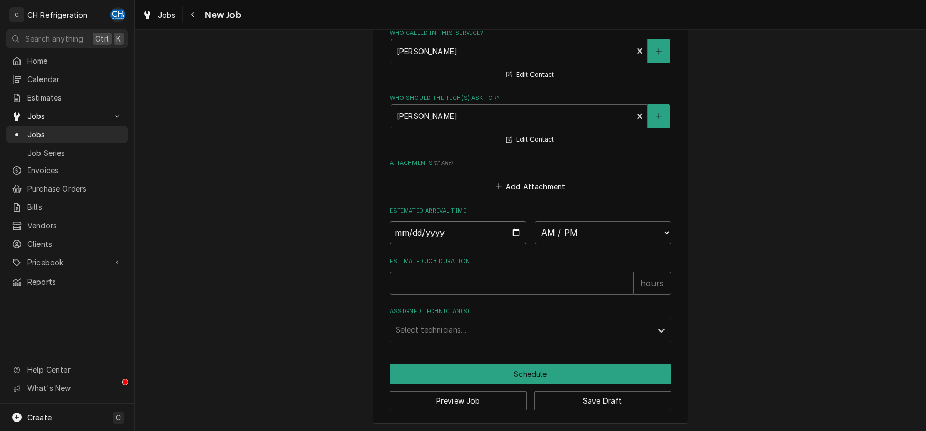
click at [511, 234] on input "Date" at bounding box center [458, 232] width 137 height 23
click at [535, 221] on select "AM / PM 6:00 AM 6:15 AM 6:30 AM 6:45 AM 7:00 AM 7:15 AM 7:30 AM 7:45 AM 8:00 AM…" at bounding box center [603, 232] width 137 height 23
click option "9:00 AM" at bounding box center [0, 0] width 0 height 0
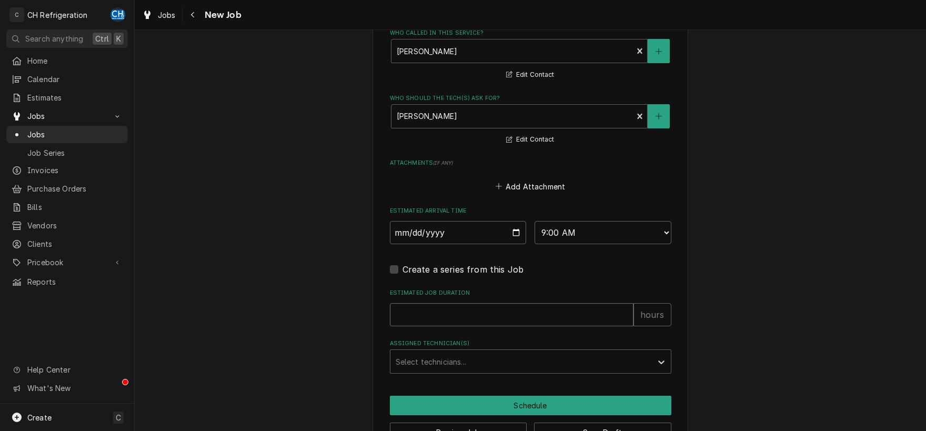
click at [536, 316] on input "Estimated Job Duration" at bounding box center [512, 314] width 244 height 23
click at [542, 361] on div "Assigned Technician(s)" at bounding box center [521, 361] width 251 height 19
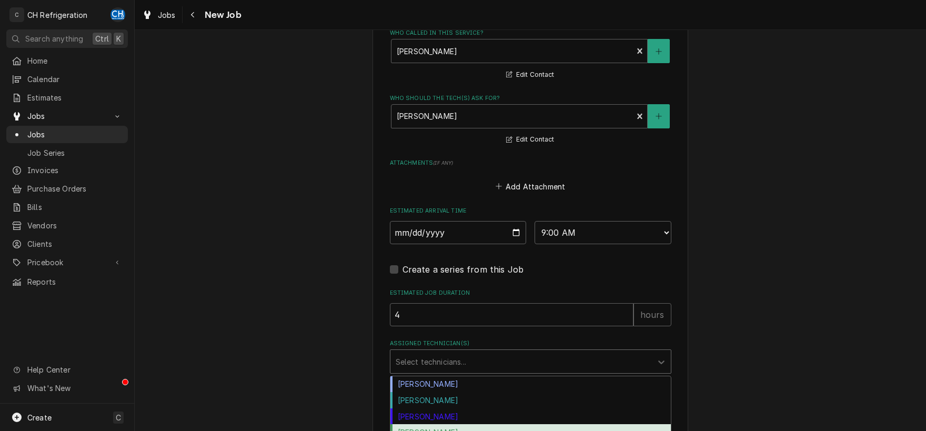
click at [447, 426] on div "Ruben Perez" at bounding box center [531, 432] width 281 height 16
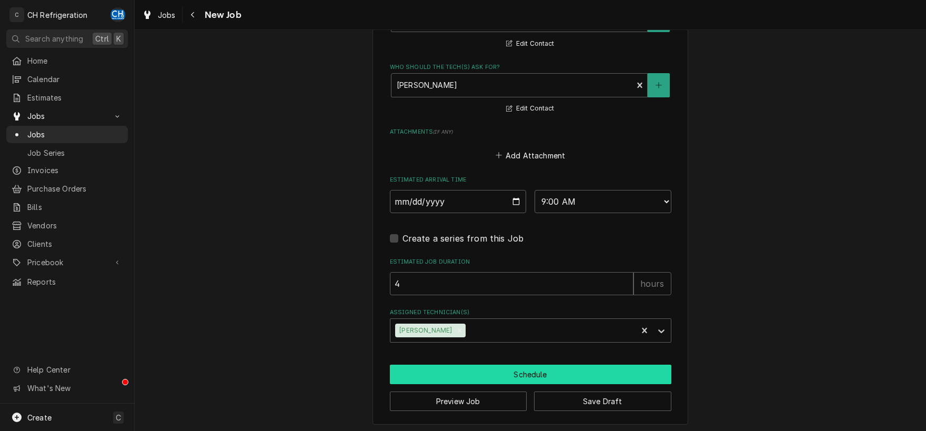
click at [530, 375] on button "Schedule" at bounding box center [531, 374] width 282 height 19
